Goal: Task Accomplishment & Management: Manage account settings

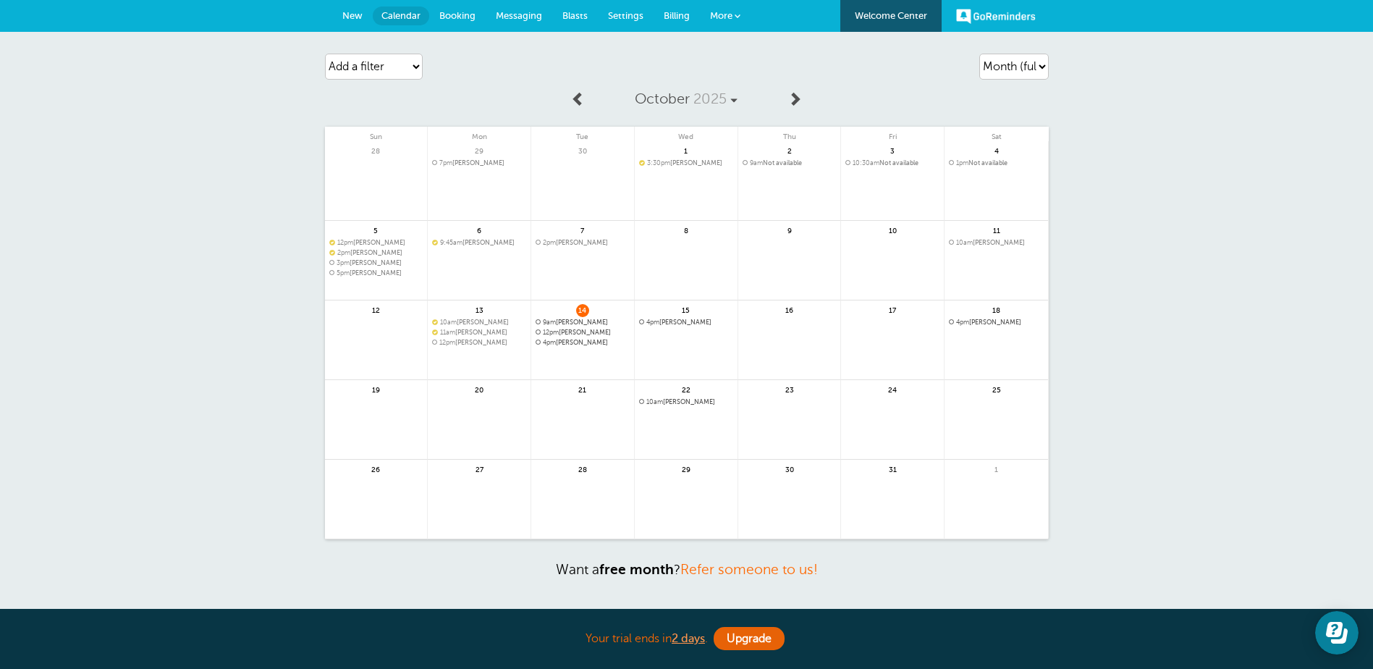
click at [457, 17] on span "Booking" at bounding box center [457, 15] width 36 height 11
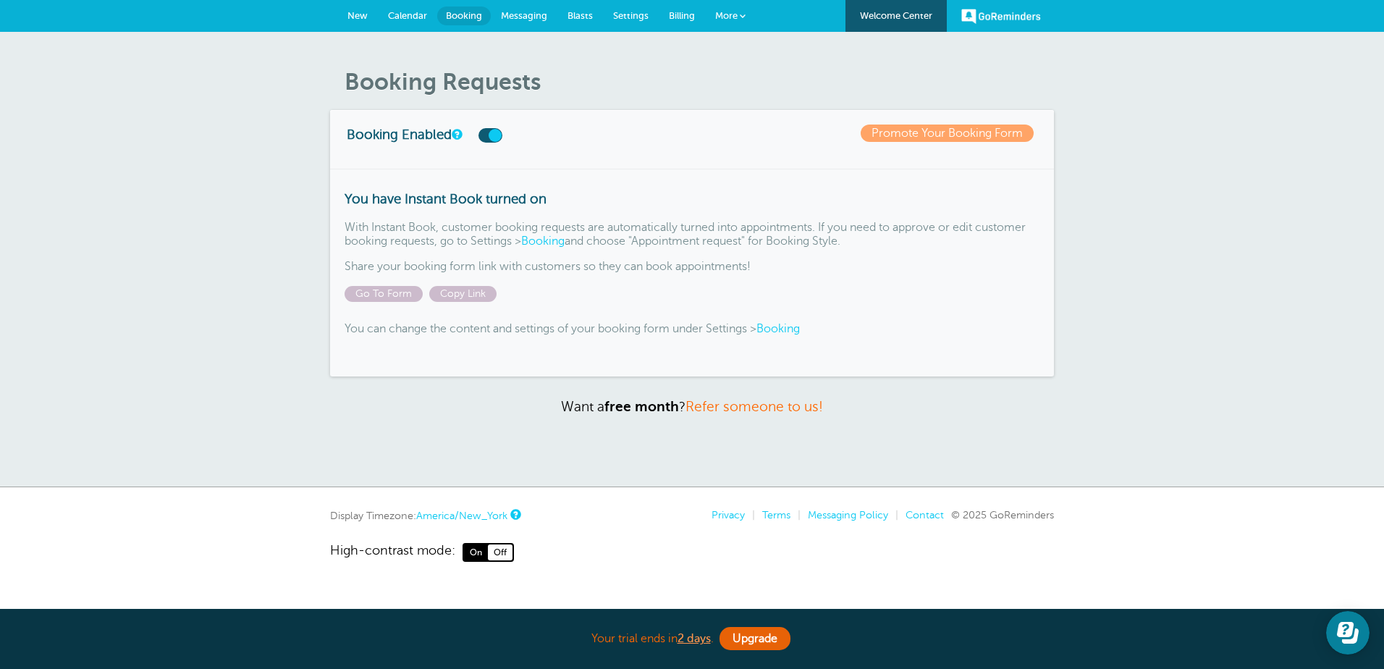
click at [404, 19] on span "Calendar" at bounding box center [407, 15] width 39 height 11
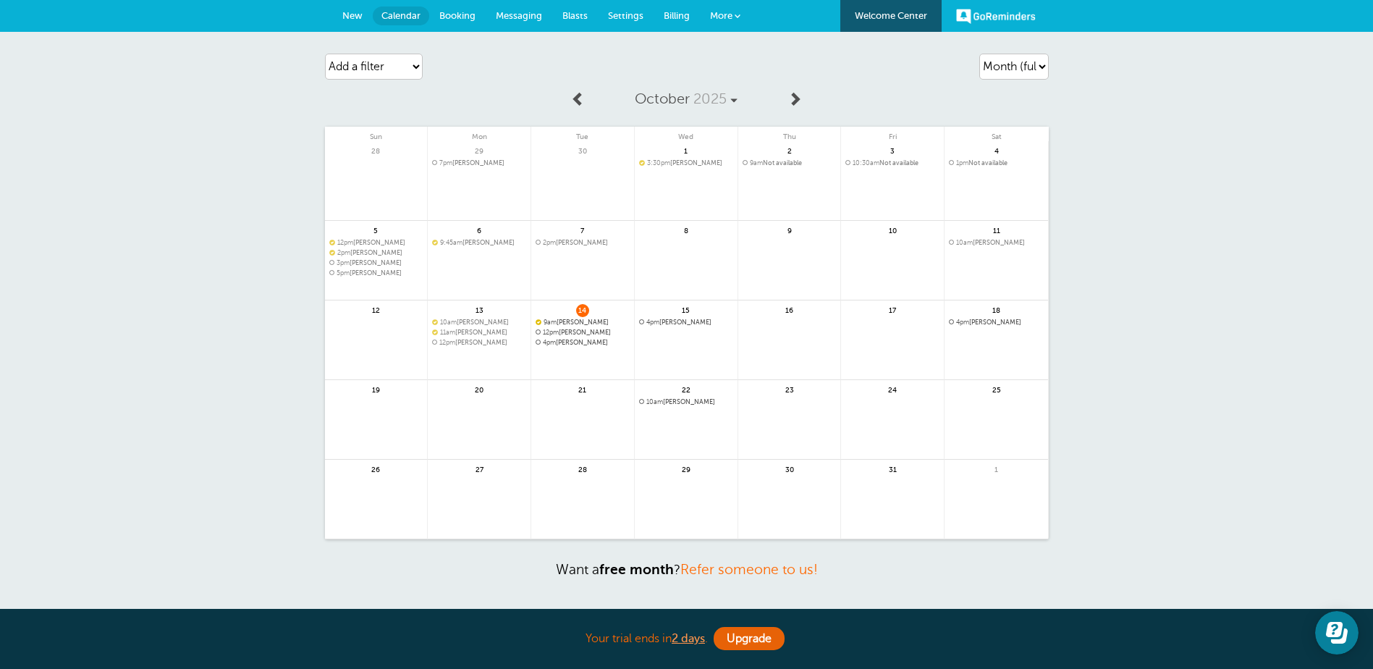
click at [596, 321] on span "9am Karolina Grzanka" at bounding box center [583, 322] width 94 height 8
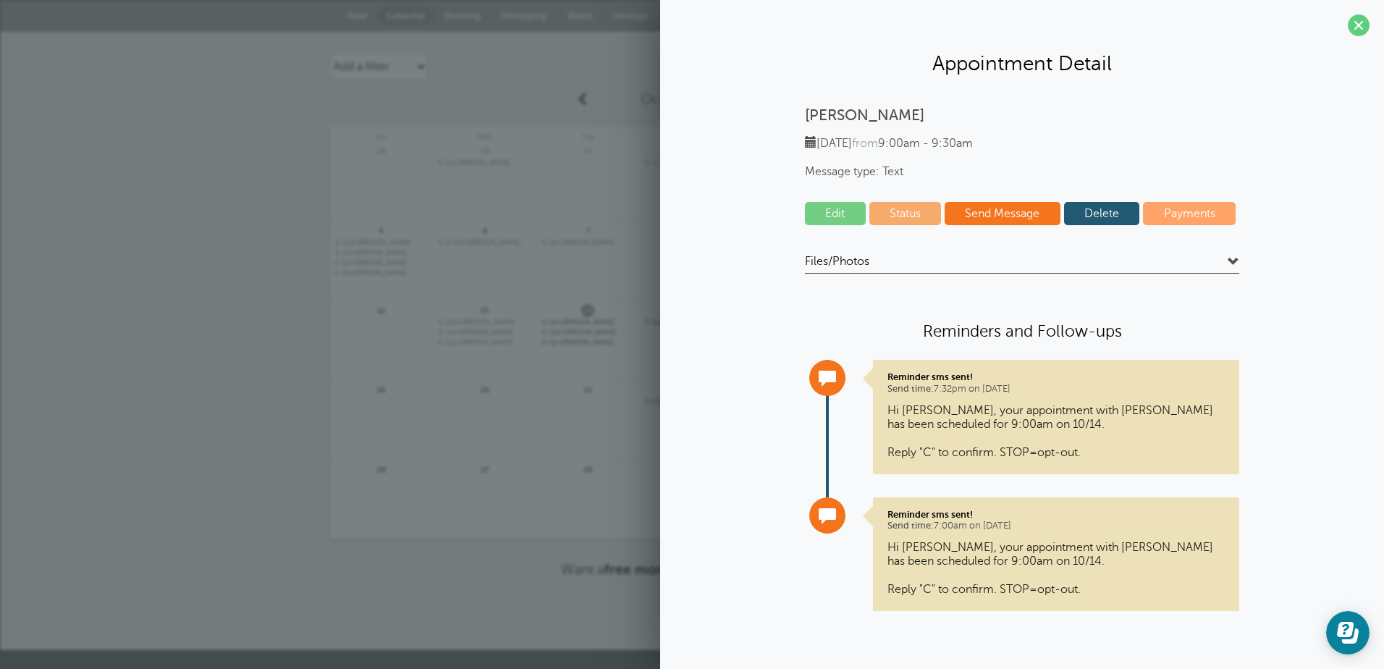
click at [897, 211] on link "Status" at bounding box center [905, 213] width 72 height 23
select select "confirmed"
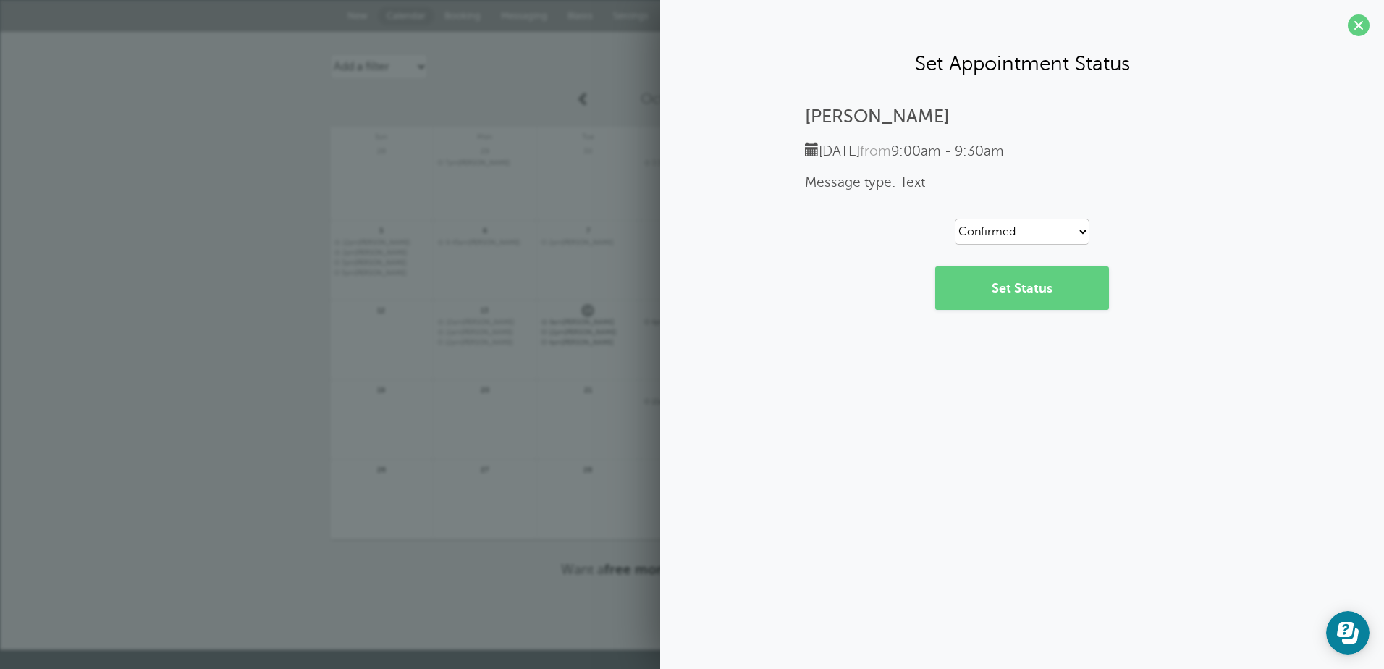
click at [1353, 26] on span at bounding box center [1359, 25] width 22 height 22
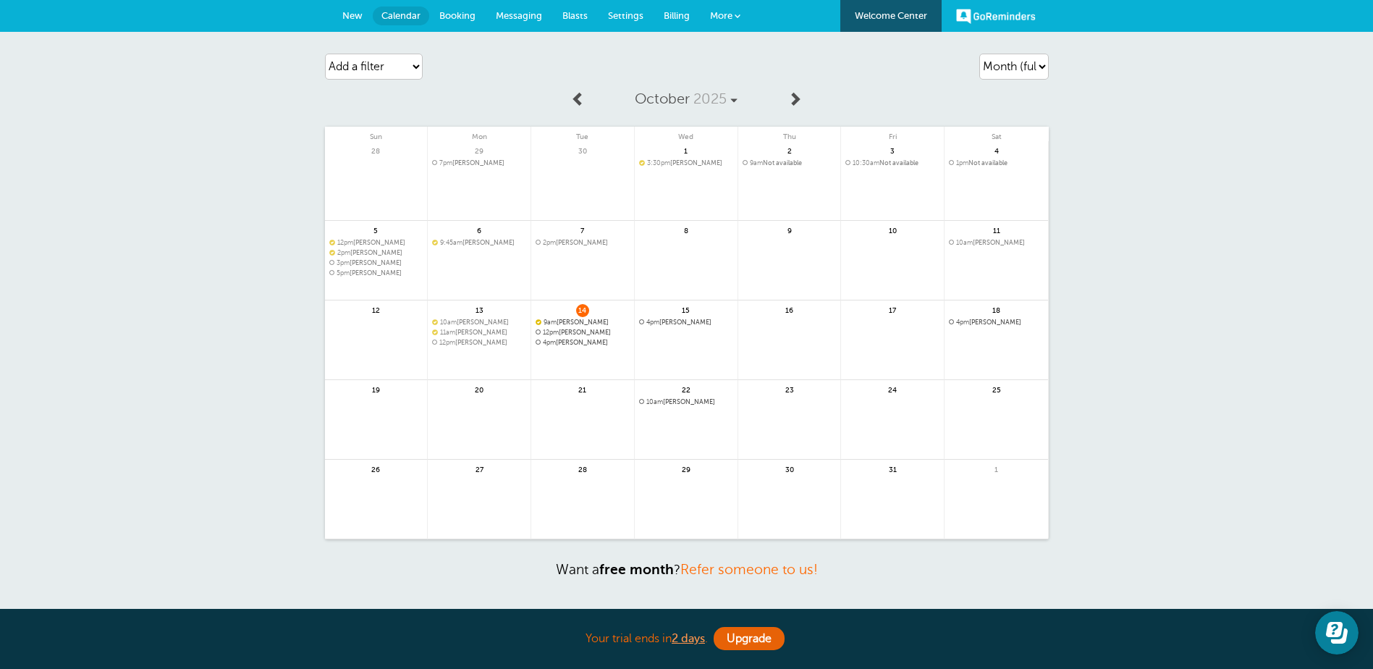
click at [582, 321] on span "9am Karolina Grzanka" at bounding box center [583, 322] width 94 height 8
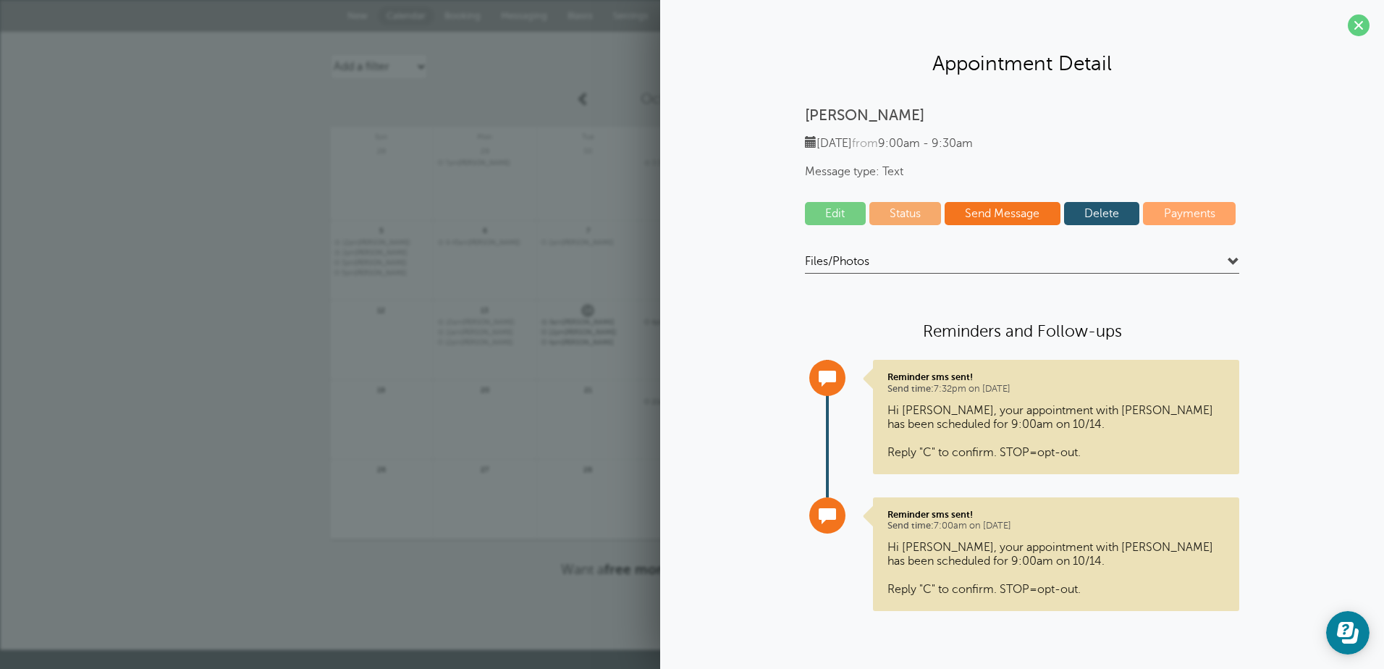
click at [833, 213] on link "Edit" at bounding box center [835, 213] width 61 height 23
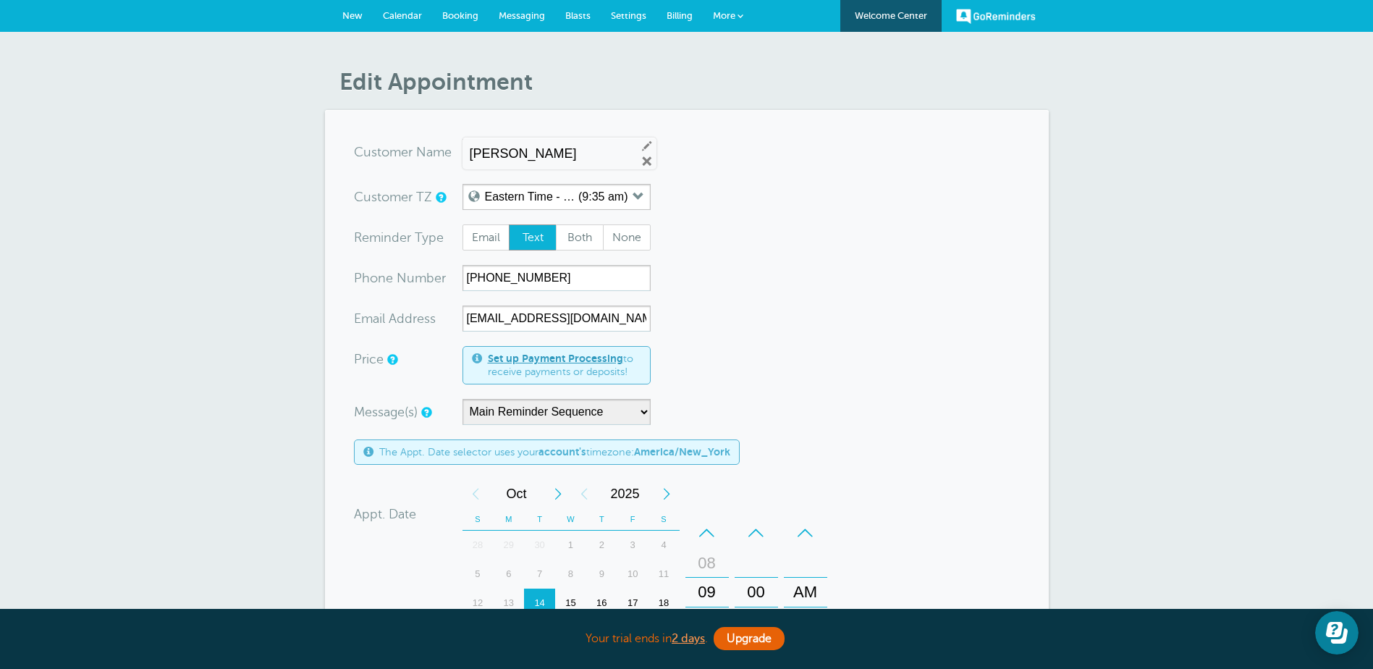
click at [352, 11] on span "New" at bounding box center [352, 15] width 20 height 11
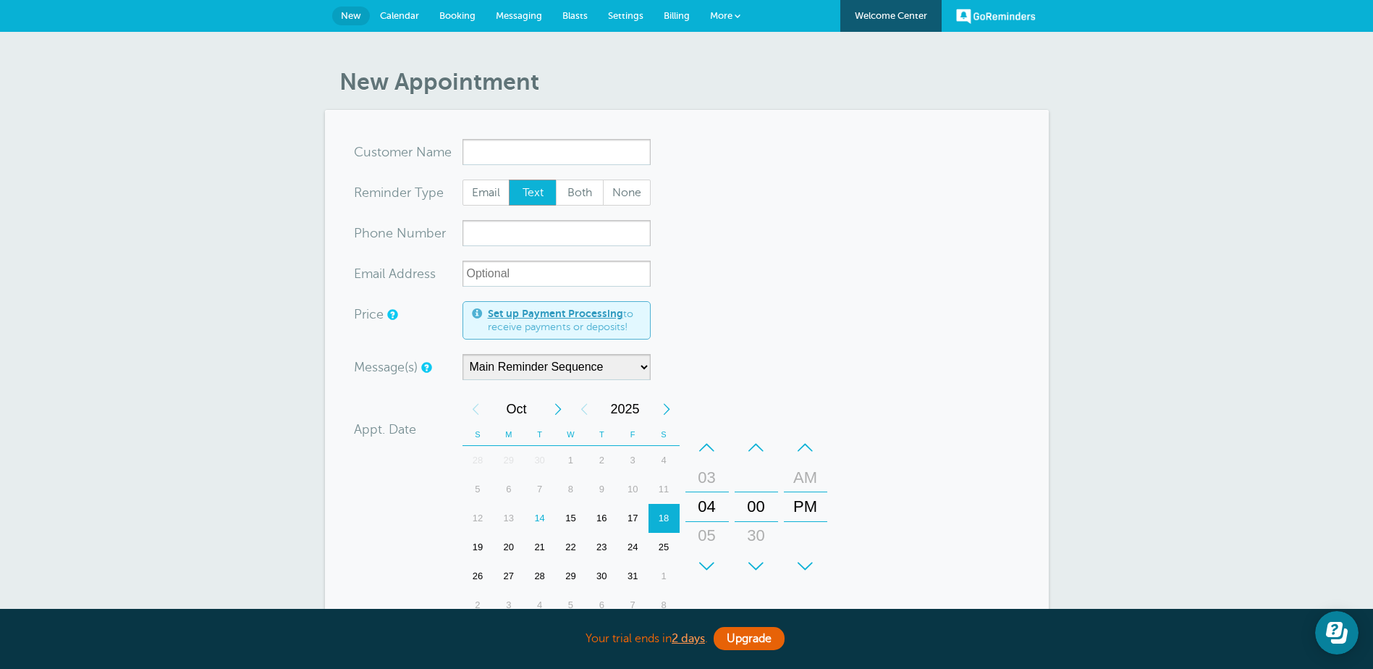
click at [400, 19] on span "Calendar" at bounding box center [399, 15] width 39 height 11
